Goal: Task Accomplishment & Management: Complete application form

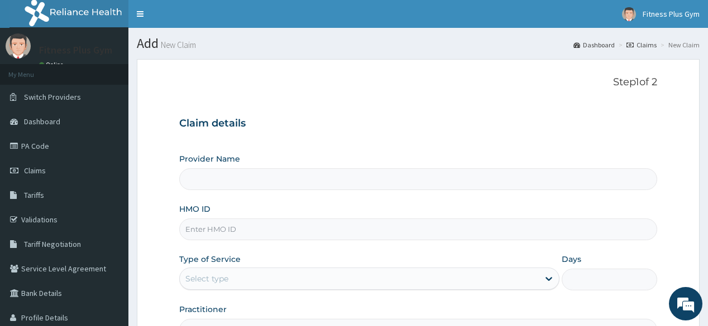
type input "Fitness plus Gym"
type input "1"
click at [386, 228] on input "HMO ID" at bounding box center [417, 230] width 477 height 22
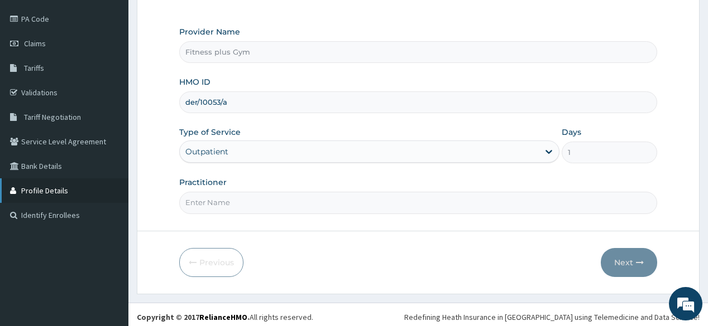
scroll to position [131, 0]
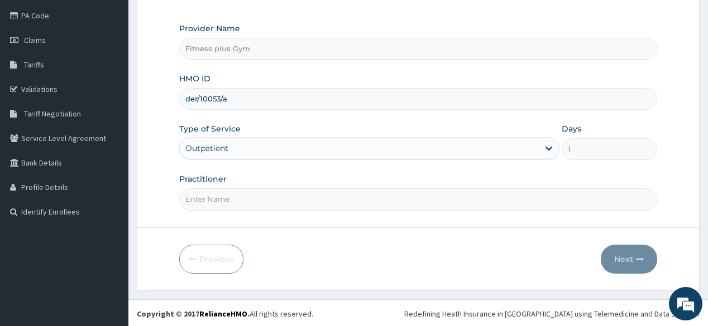
type input "der/10053/a"
click at [246, 204] on input "Practitioner" at bounding box center [417, 200] width 477 height 22
type input "FITNESSPLUS"
click at [620, 255] on button "Next" at bounding box center [629, 259] width 56 height 29
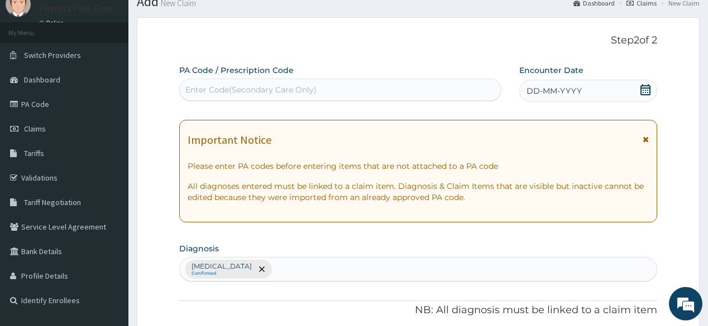
scroll to position [41, 0]
click at [237, 85] on div "Enter Code(Secondary Care Only)" at bounding box center [250, 90] width 131 height 11
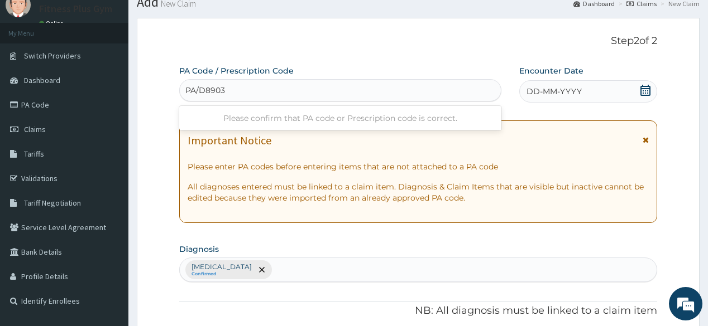
type input "PA/D8903F"
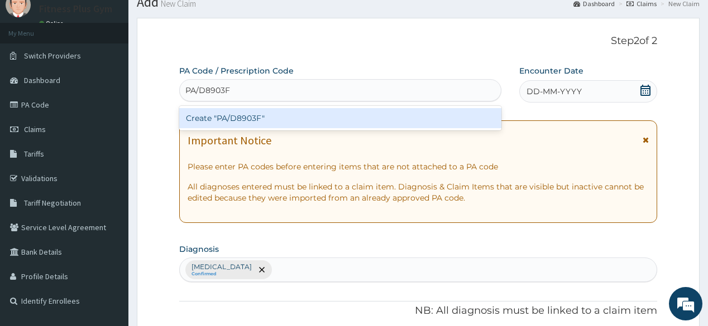
click at [241, 123] on div "Create "PA/D8903F"" at bounding box center [339, 118] width 321 height 20
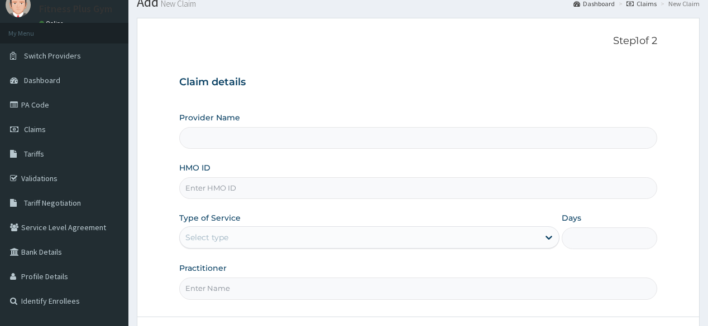
type input "Fitness plus Gym"
type input "1"
drag, startPoint x: 0, startPoint y: 0, endPoint x: 301, endPoint y: 185, distance: 353.8
click at [301, 185] on input "HMO ID" at bounding box center [417, 188] width 477 height 22
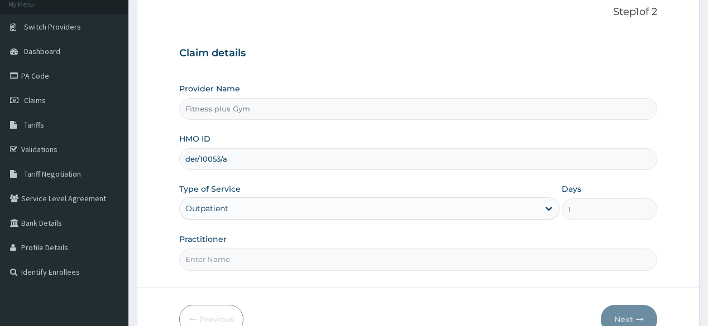
scroll to position [86, 0]
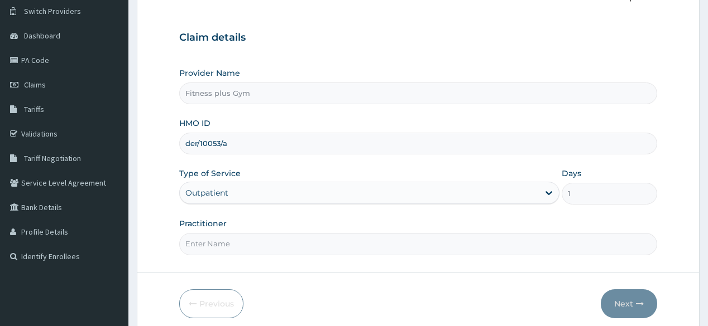
type input "der/10053/a"
click at [257, 238] on input "Practitioner" at bounding box center [417, 244] width 477 height 22
type input "fitnessplus"
click at [627, 304] on button "Next" at bounding box center [629, 304] width 56 height 29
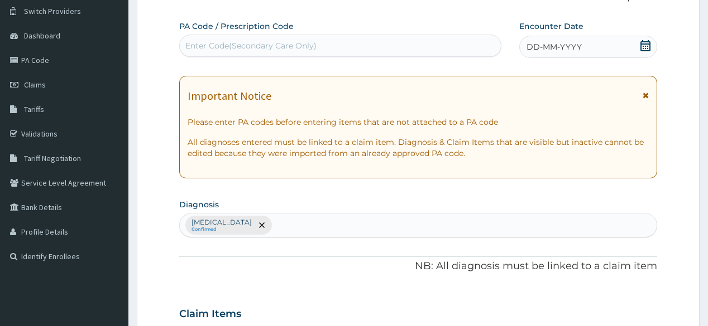
click at [284, 36] on div "Enter Code(Secondary Care Only)" at bounding box center [339, 46] width 321 height 22
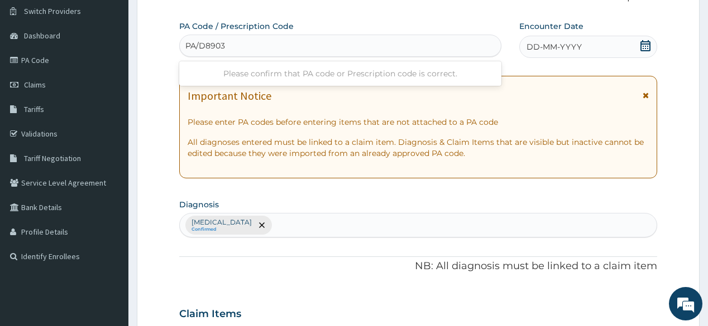
type input "PA/D8903F"
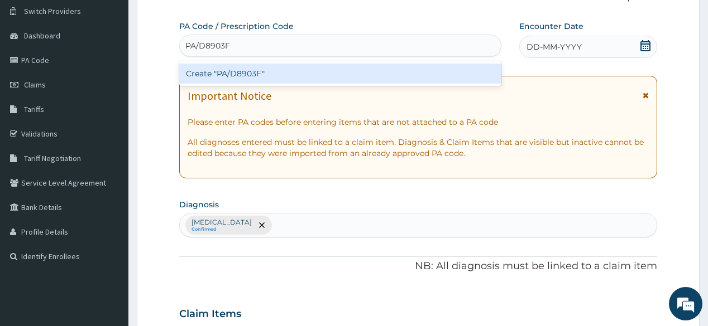
click at [288, 78] on div "Create "PA/D8903F"" at bounding box center [339, 74] width 321 height 20
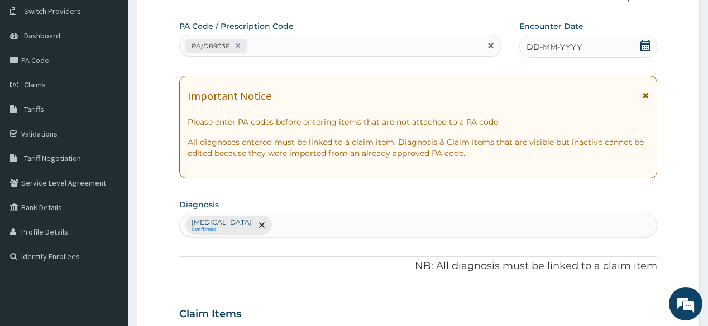
scroll to position [0, 0]
click at [645, 42] on icon at bounding box center [645, 45] width 10 height 11
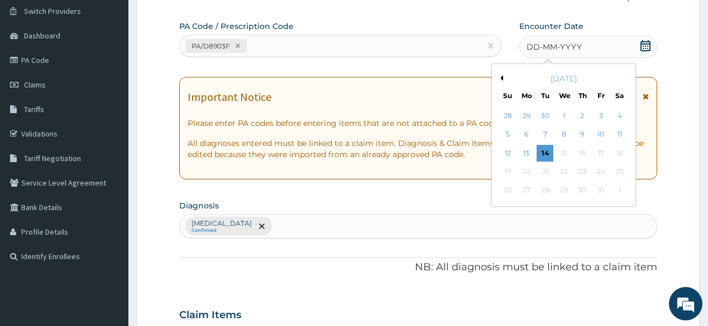
click at [546, 151] on div "14" at bounding box center [544, 153] width 17 height 17
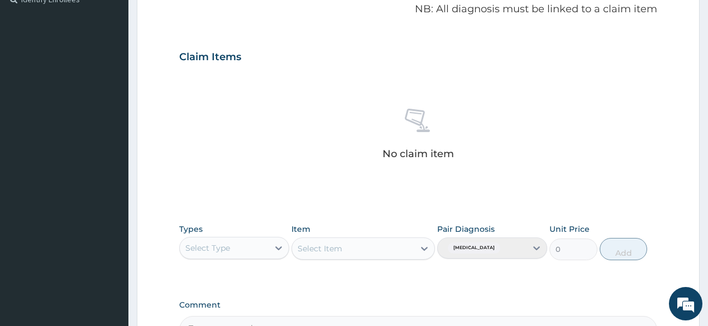
scroll to position [398, 0]
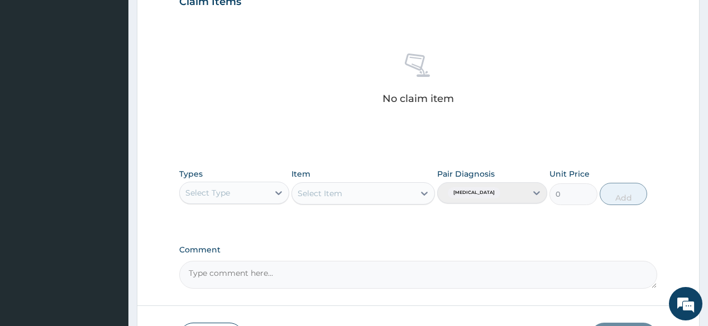
click at [235, 194] on div "Select Type" at bounding box center [224, 193] width 89 height 18
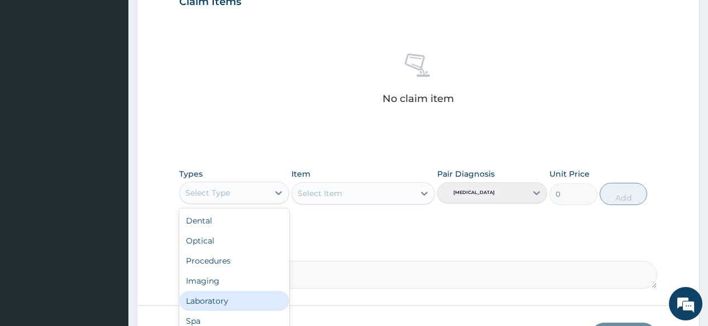
scroll to position [38, 0]
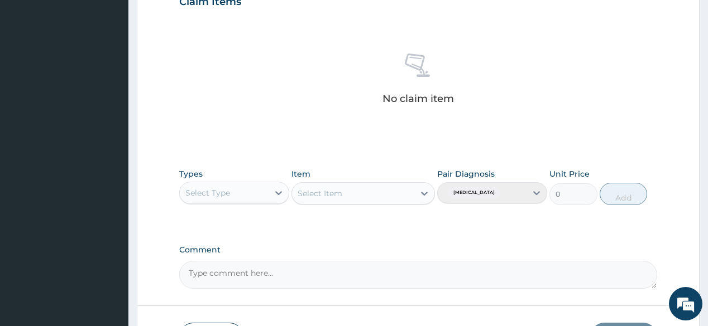
click at [330, 218] on div "Types Select Type Item Select Item Pair Diagnosis Lack of physical exercise Uni…" at bounding box center [417, 195] width 477 height 65
click at [272, 194] on div at bounding box center [278, 193] width 20 height 20
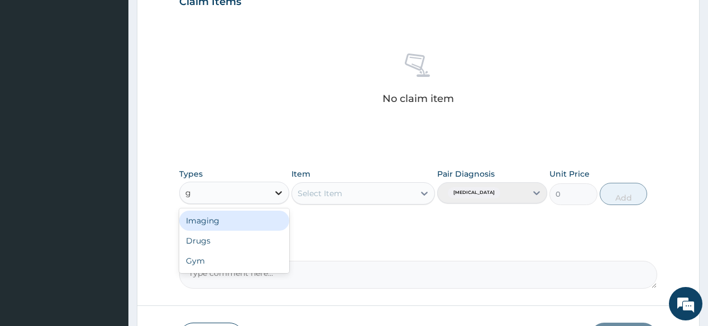
type input "gy"
click at [229, 216] on div "Gym" at bounding box center [234, 221] width 110 height 20
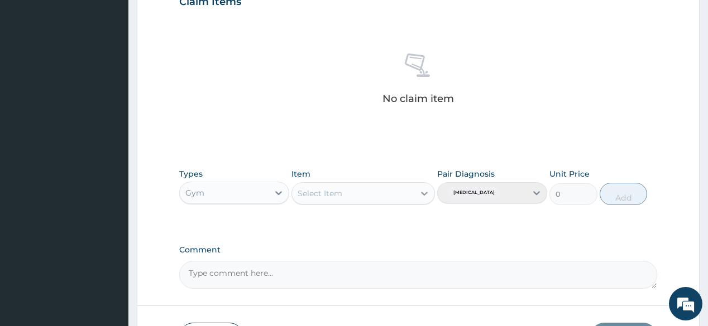
click at [414, 192] on div at bounding box center [424, 194] width 20 height 20
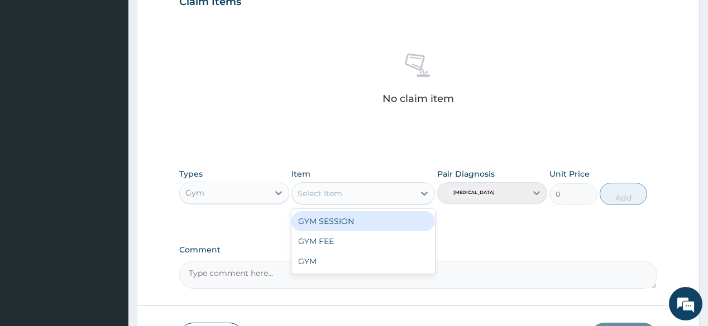
drag, startPoint x: 399, startPoint y: 221, endPoint x: 415, endPoint y: 220, distance: 16.2
click at [399, 221] on div "GYM SESSION" at bounding box center [362, 222] width 143 height 20
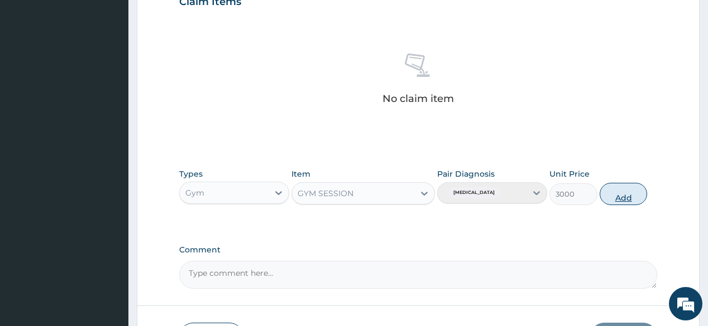
click at [637, 188] on button "Add" at bounding box center [623, 194] width 48 height 22
type input "0"
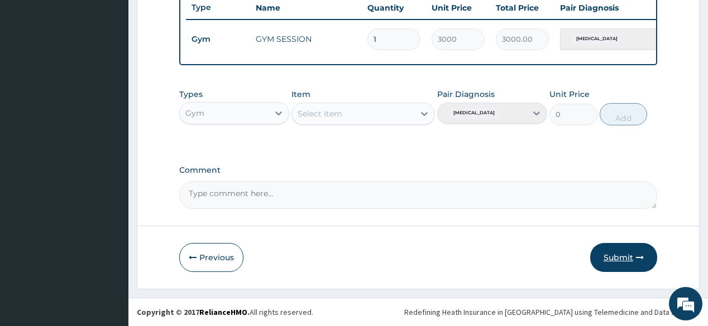
click at [630, 247] on button "Submit" at bounding box center [623, 257] width 67 height 29
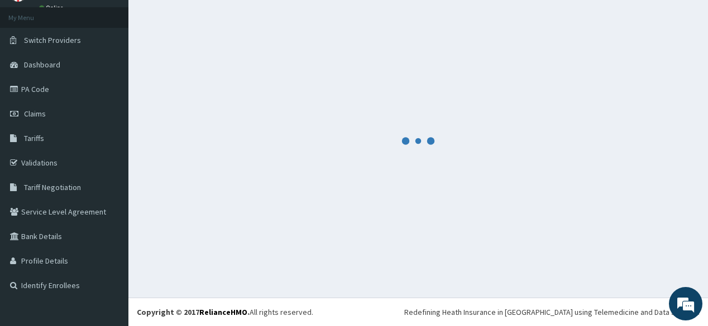
scroll to position [430, 0]
